Goal: Task Accomplishment & Management: Manage account settings

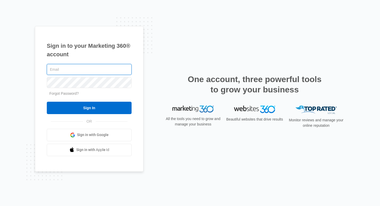
type input "[PERSON_NAME][EMAIL_ADDRESS][DOMAIN_NAME]"
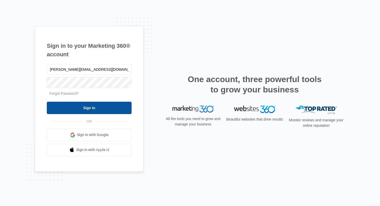
click at [96, 108] on input "Sign In" at bounding box center [89, 108] width 85 height 12
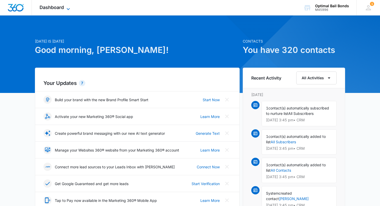
click at [68, 8] on icon at bounding box center [68, 9] width 6 height 6
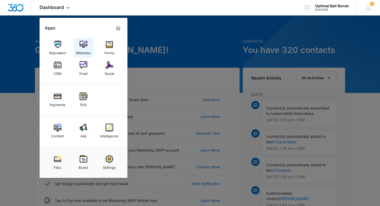
click at [83, 47] on img at bounding box center [84, 45] width 8 height 8
